Goal: Navigation & Orientation: Find specific page/section

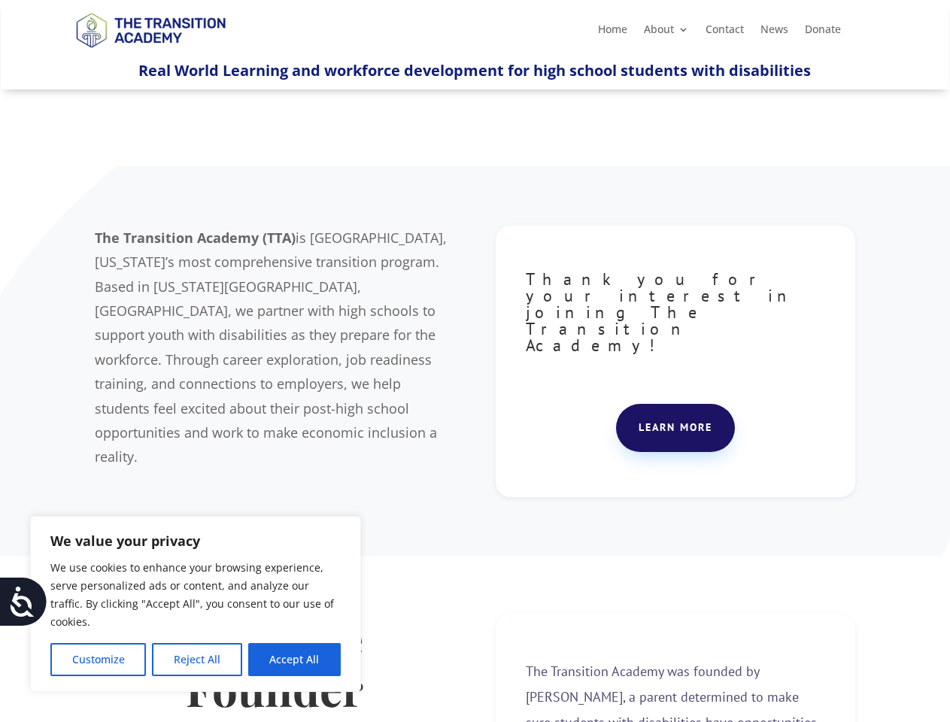
click at [475, 361] on div "The Transition Academy (TTA) is [GEOGRAPHIC_DATA], [US_STATE]’s most comprehens…" at bounding box center [475, 362] width 760 height 310
click at [98, 660] on button "Customize" at bounding box center [98, 659] width 96 height 33
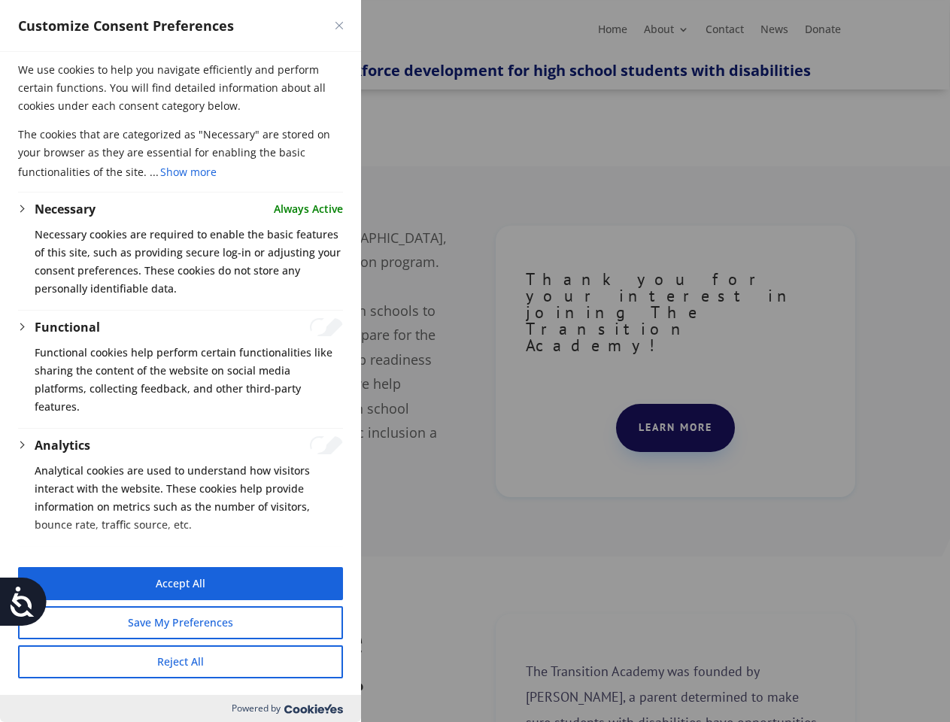
click at [196, 660] on div at bounding box center [475, 361] width 950 height 722
click at [294, 660] on button "Reject All" at bounding box center [180, 661] width 325 height 33
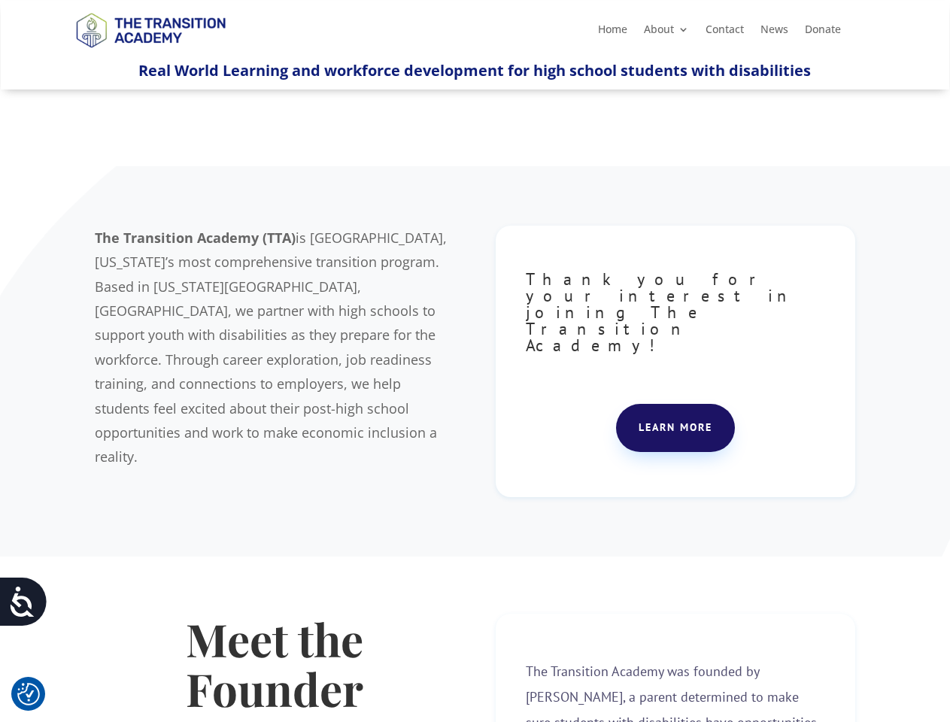
click at [23, 602] on icon at bounding box center [23, 602] width 30 height 30
click at [475, 361] on div "The Transition Academy (TTA) is [GEOGRAPHIC_DATA], [US_STATE]’s most comprehens…" at bounding box center [475, 362] width 760 height 310
